Goal: Task Accomplishment & Management: Manage account settings

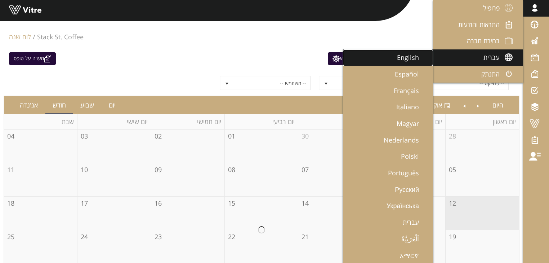
click at [405, 60] on span "English" at bounding box center [412, 57] width 31 height 9
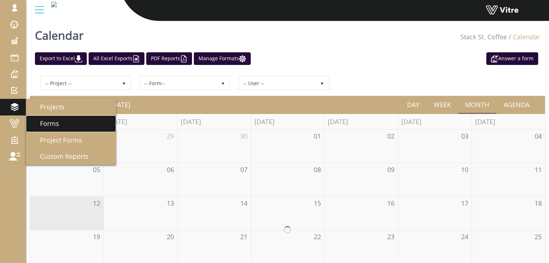
click at [41, 121] on span "Forms" at bounding box center [45, 123] width 28 height 9
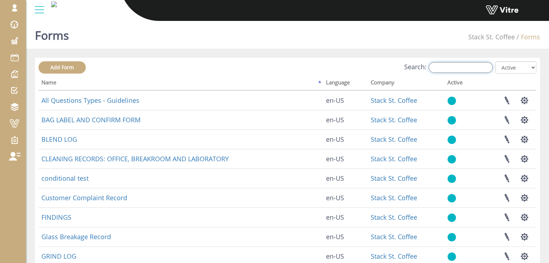
click at [444, 69] on input "Search:" at bounding box center [461, 67] width 64 height 11
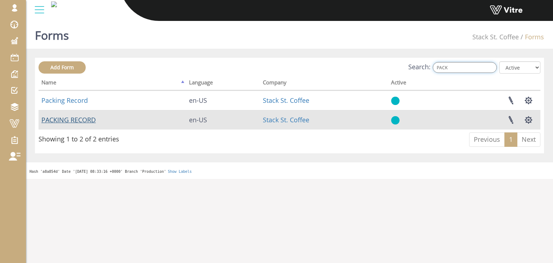
type input "PACK"
click at [84, 121] on link "PACKING RECORD" at bounding box center [68, 119] width 54 height 9
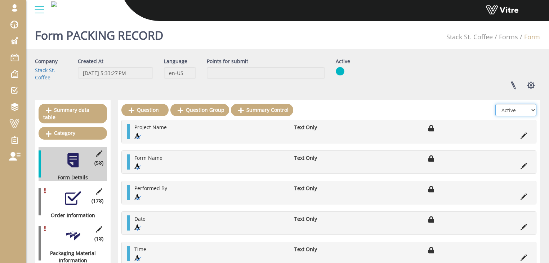
click at [503, 107] on select "All Active Not Active" at bounding box center [515, 110] width 41 height 12
select select "2"
click at [496, 104] on select "All Active Not Active" at bounding box center [515, 110] width 41 height 12
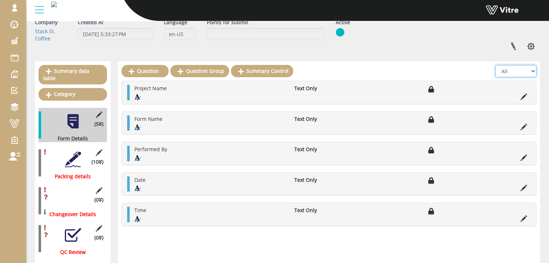
scroll to position [58, 0]
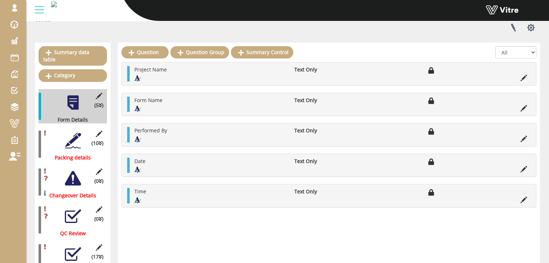
click at [75, 132] on div at bounding box center [73, 140] width 16 height 16
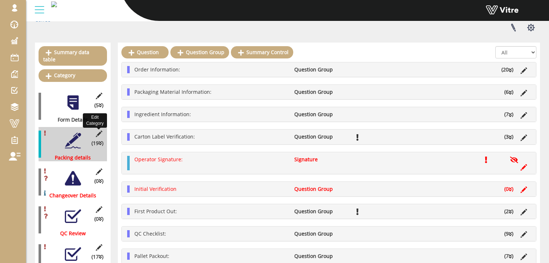
click at [98, 130] on icon at bounding box center [98, 133] width 9 height 6
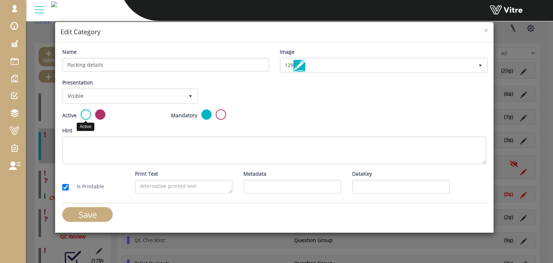
click at [88, 115] on label at bounding box center [86, 114] width 10 height 10
click at [0, 0] on input "radio" at bounding box center [0, 0] width 0 height 0
click at [104, 212] on input "Save" at bounding box center [87, 214] width 50 height 15
